Goal: Information Seeking & Learning: Understand process/instructions

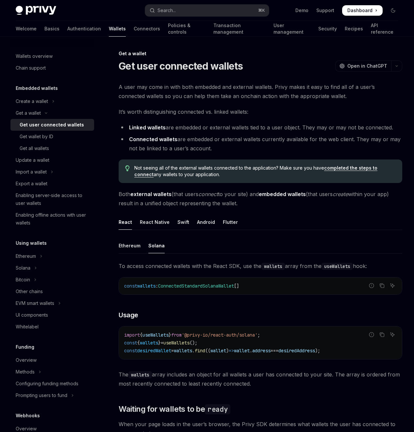
scroll to position [560, 0]
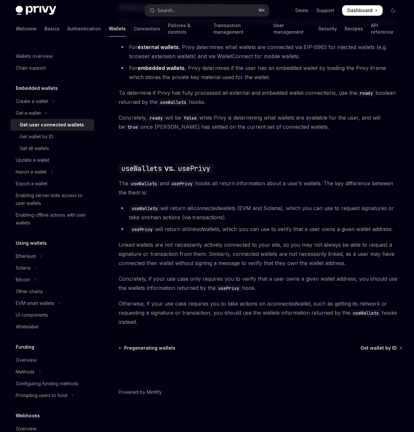
drag, startPoint x: 270, startPoint y: 156, endPoint x: 173, endPoint y: 155, distance: 97.1
click at [173, 179] on span "The useWallets and usePrivy hooks all return information about a user’s wallets…" at bounding box center [261, 188] width 284 height 18
click at [175, 179] on span "The useWallets and usePrivy hooks all return information about a user’s wallets…" at bounding box center [261, 188] width 284 height 18
drag, startPoint x: 162, startPoint y: 171, endPoint x: 253, endPoint y: 186, distance: 92.2
click at [253, 204] on li "useWallets will return all connected wallets (EVM and Solana), which you can us…" at bounding box center [261, 213] width 284 height 18
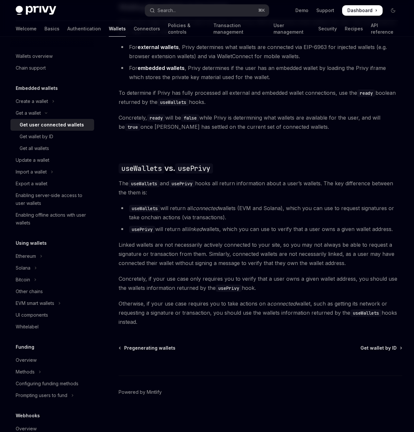
click at [253, 204] on li "useWallets will return all connected wallets (EVM and Solana), which you can us…" at bounding box center [261, 213] width 284 height 18
drag, startPoint x: 255, startPoint y: 213, endPoint x: 168, endPoint y: 203, distance: 86.8
click at [168, 225] on li "usePrivy will return all linked wallets, which you can use to verify that a use…" at bounding box center [261, 229] width 284 height 9
click at [200, 225] on li "usePrivy will return all linked wallets, which you can use to verify that a use…" at bounding box center [261, 229] width 284 height 9
drag, startPoint x: 252, startPoint y: 212, endPoint x: 160, endPoint y: 203, distance: 92.9
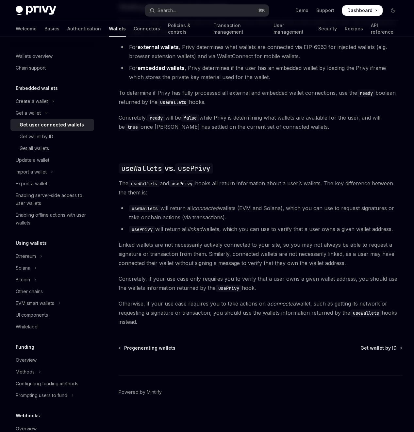
click at [160, 225] on li "usePrivy will return all linked wallets, which you can use to verify that a use…" at bounding box center [261, 229] width 284 height 9
